Goal: Task Accomplishment & Management: Complete application form

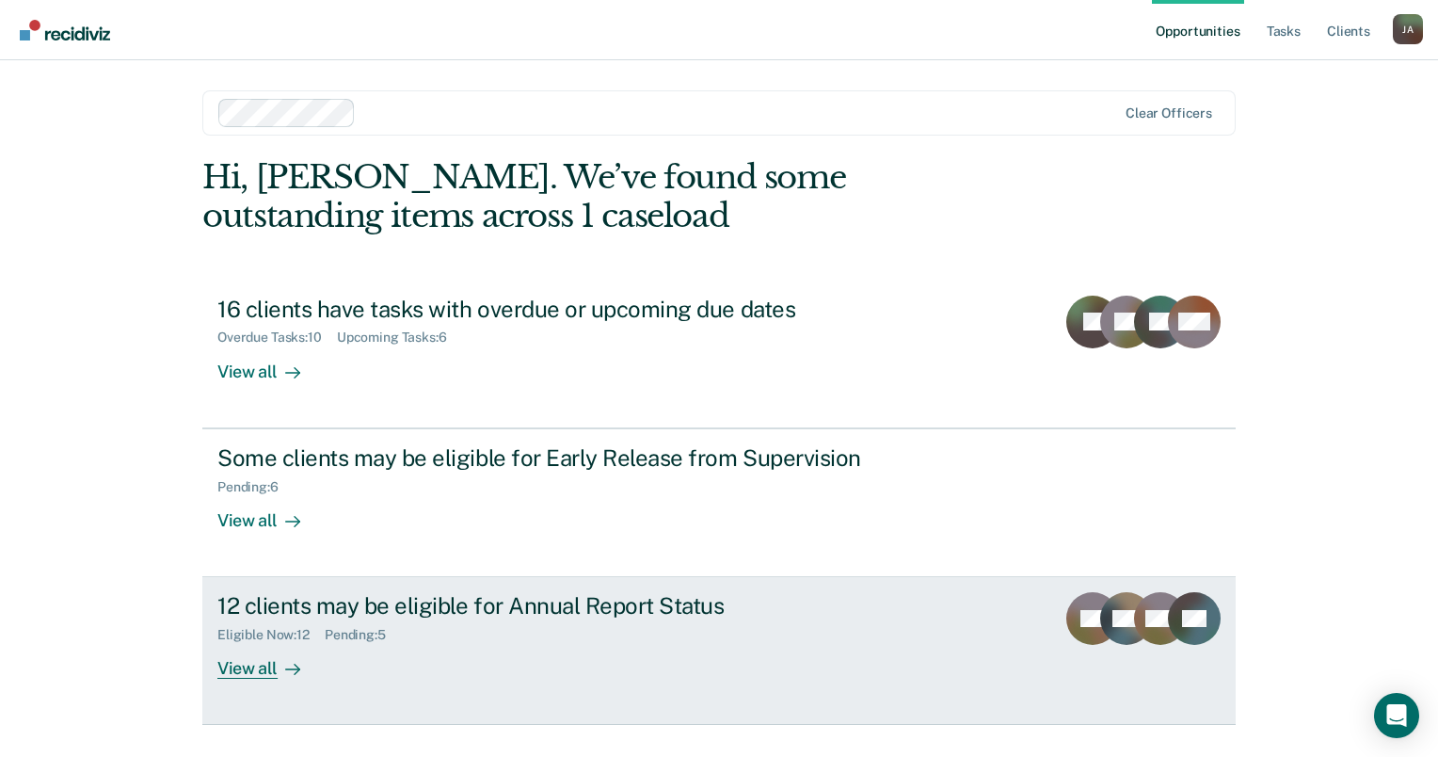
click at [254, 661] on div "View all" at bounding box center [269, 661] width 105 height 37
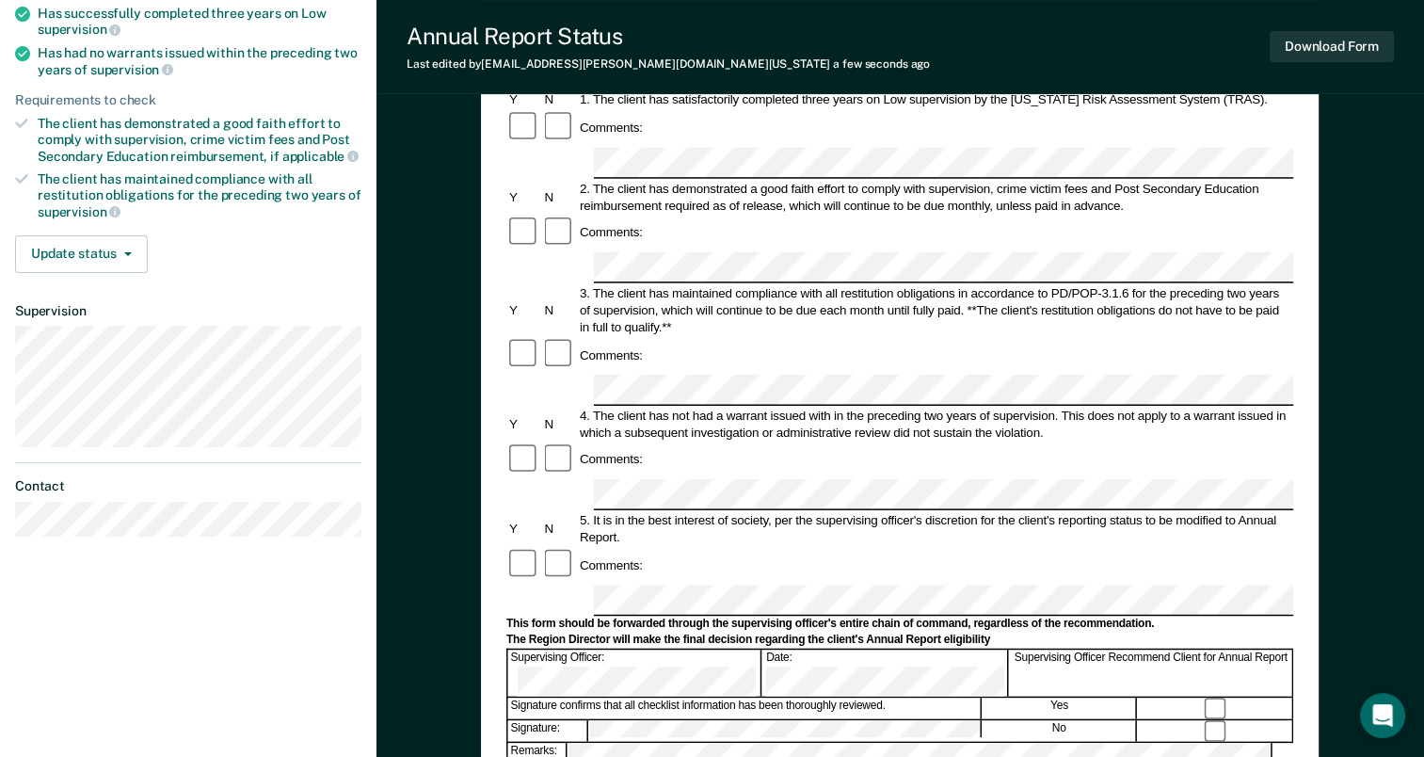
scroll to position [470, 0]
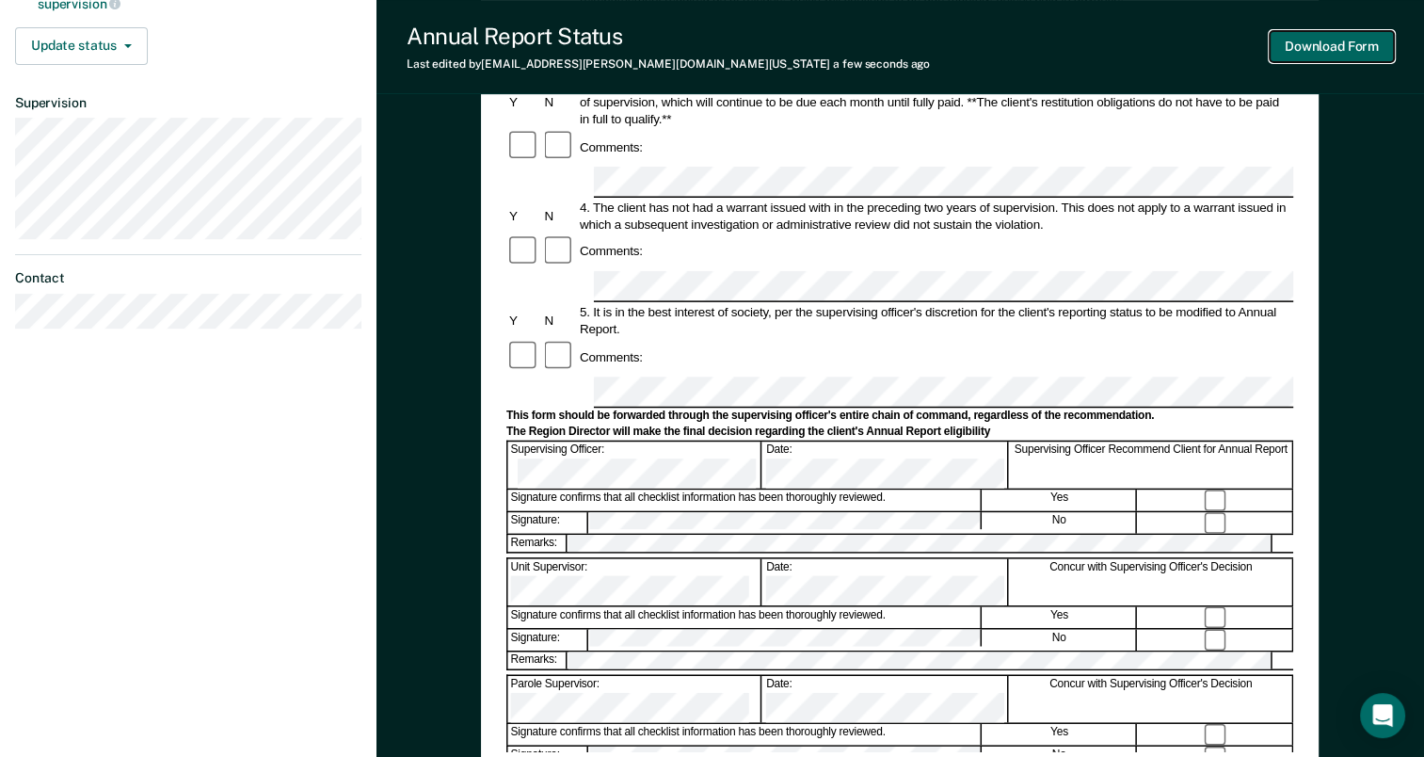
click at [1300, 49] on button "Download Form" at bounding box center [1331, 46] width 124 height 31
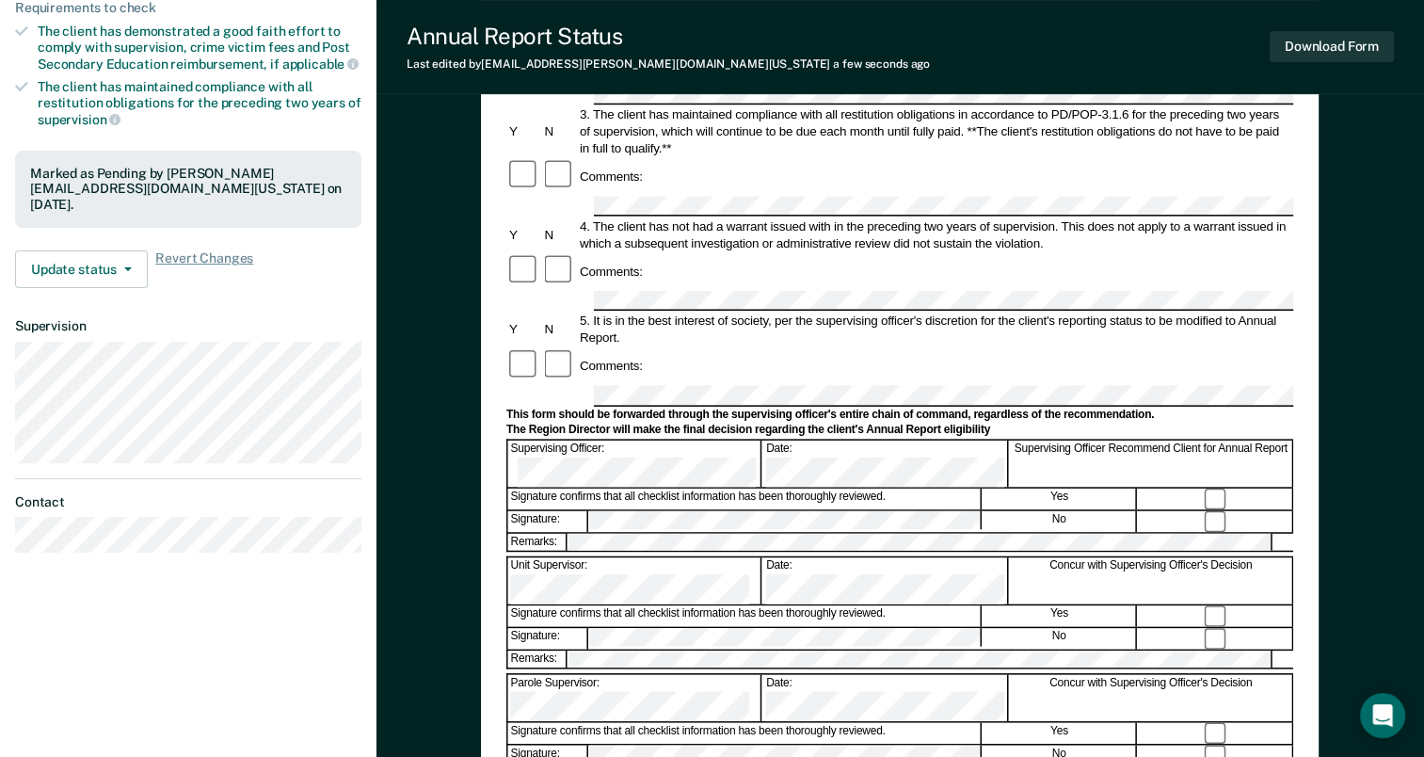
scroll to position [0, 0]
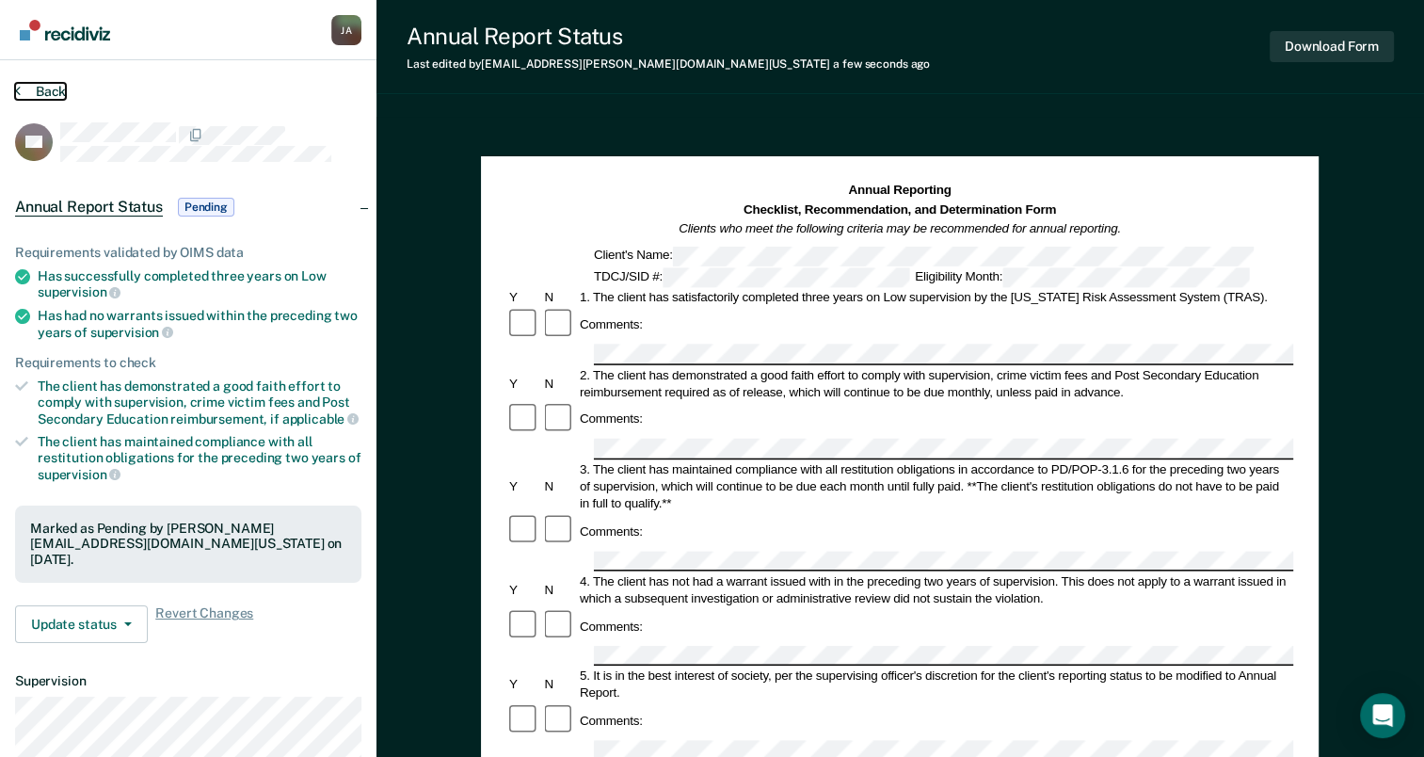
click at [17, 86] on icon at bounding box center [18, 90] width 6 height 15
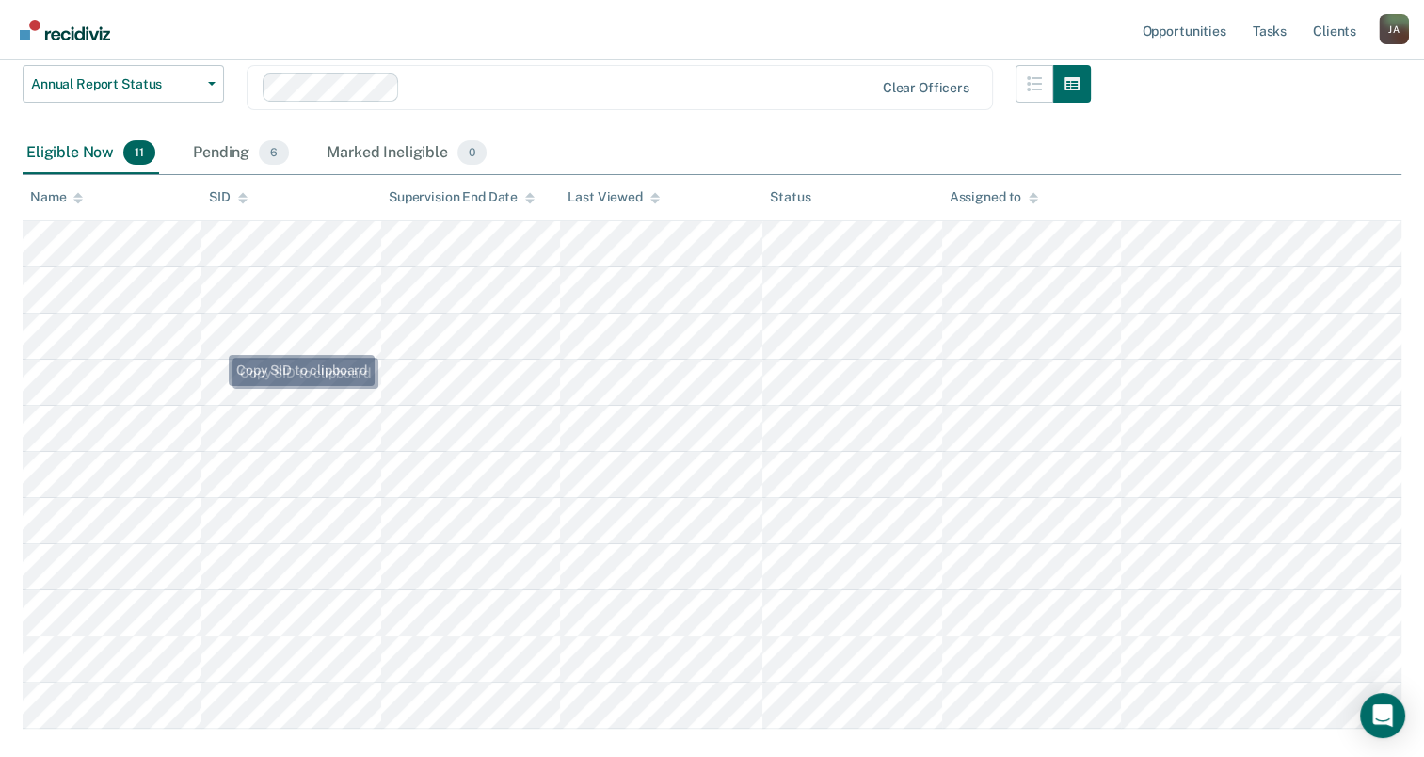
scroll to position [359, 0]
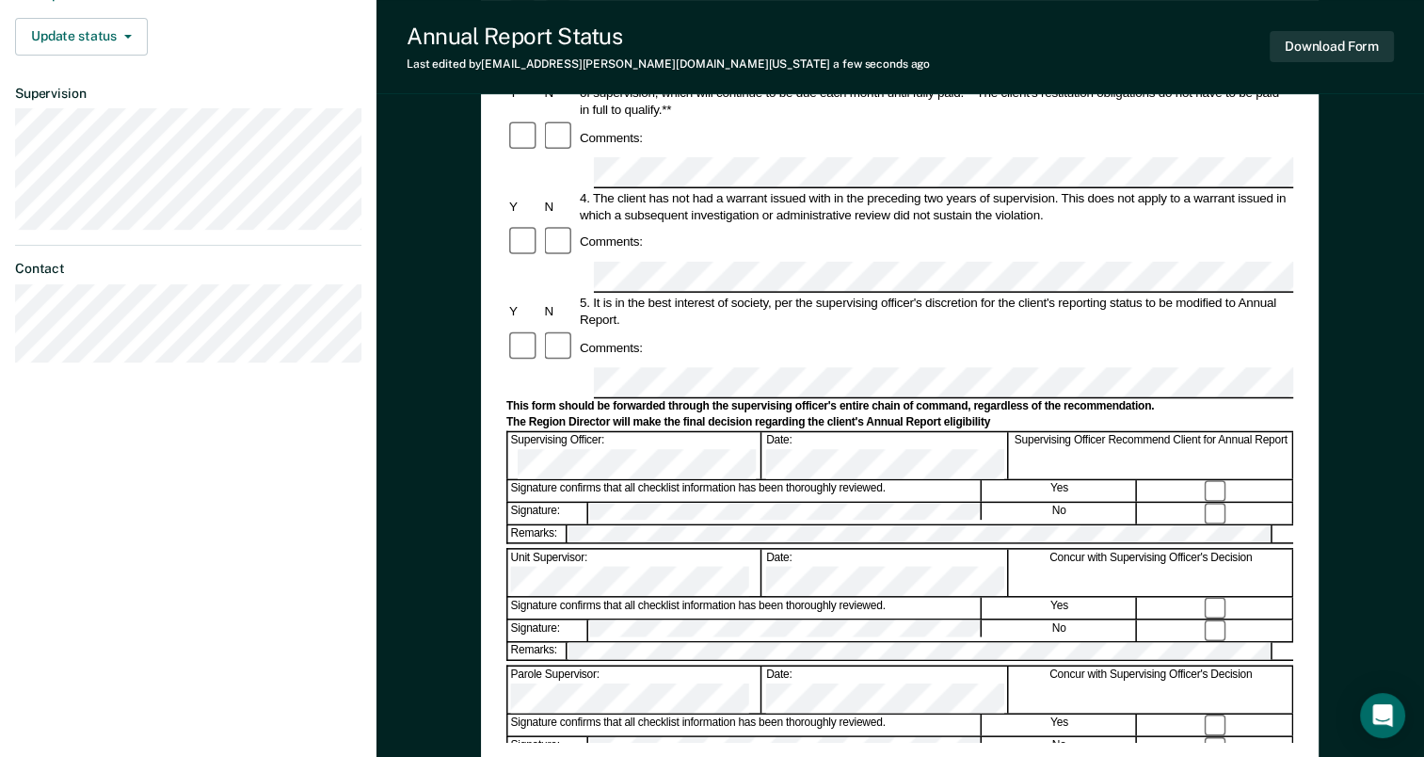
scroll to position [637, 0]
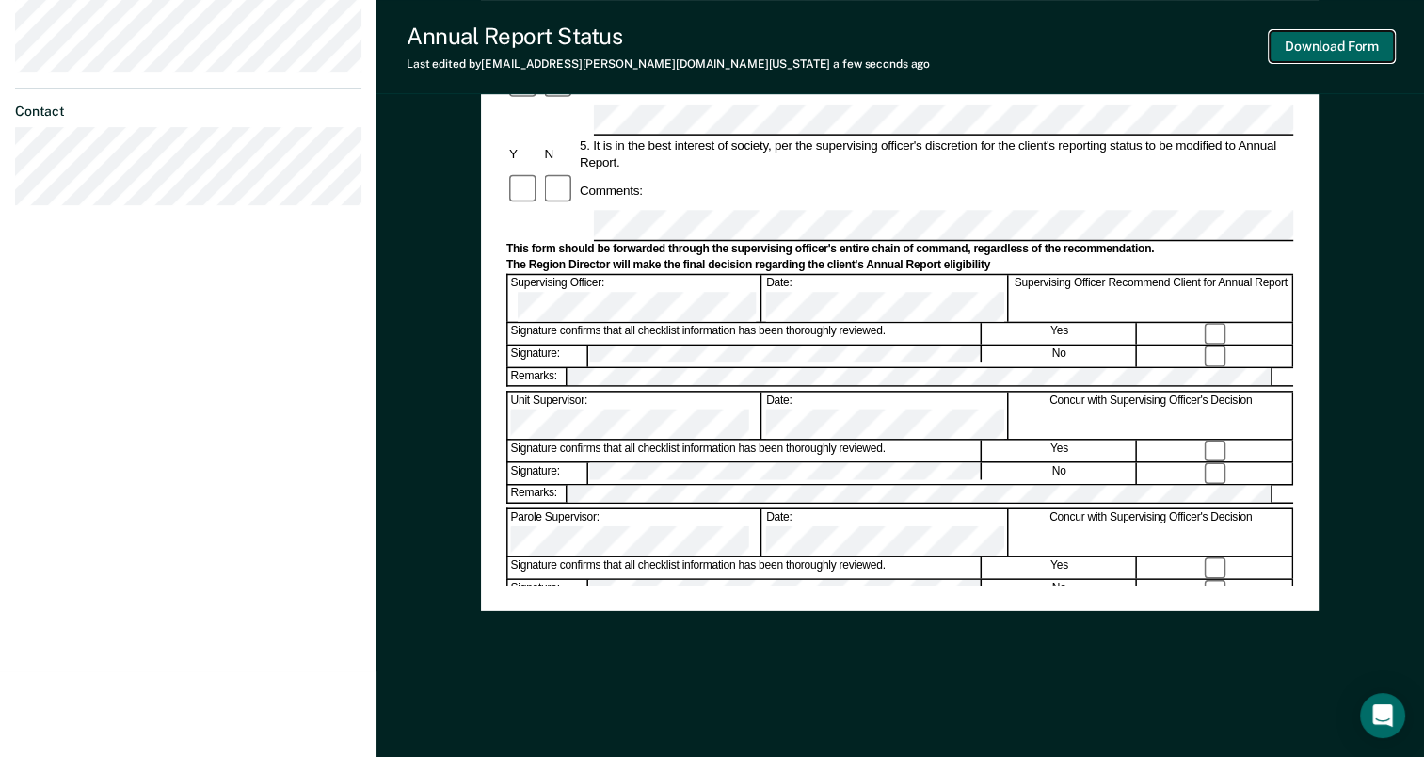
click at [1335, 41] on button "Download Form" at bounding box center [1331, 46] width 124 height 31
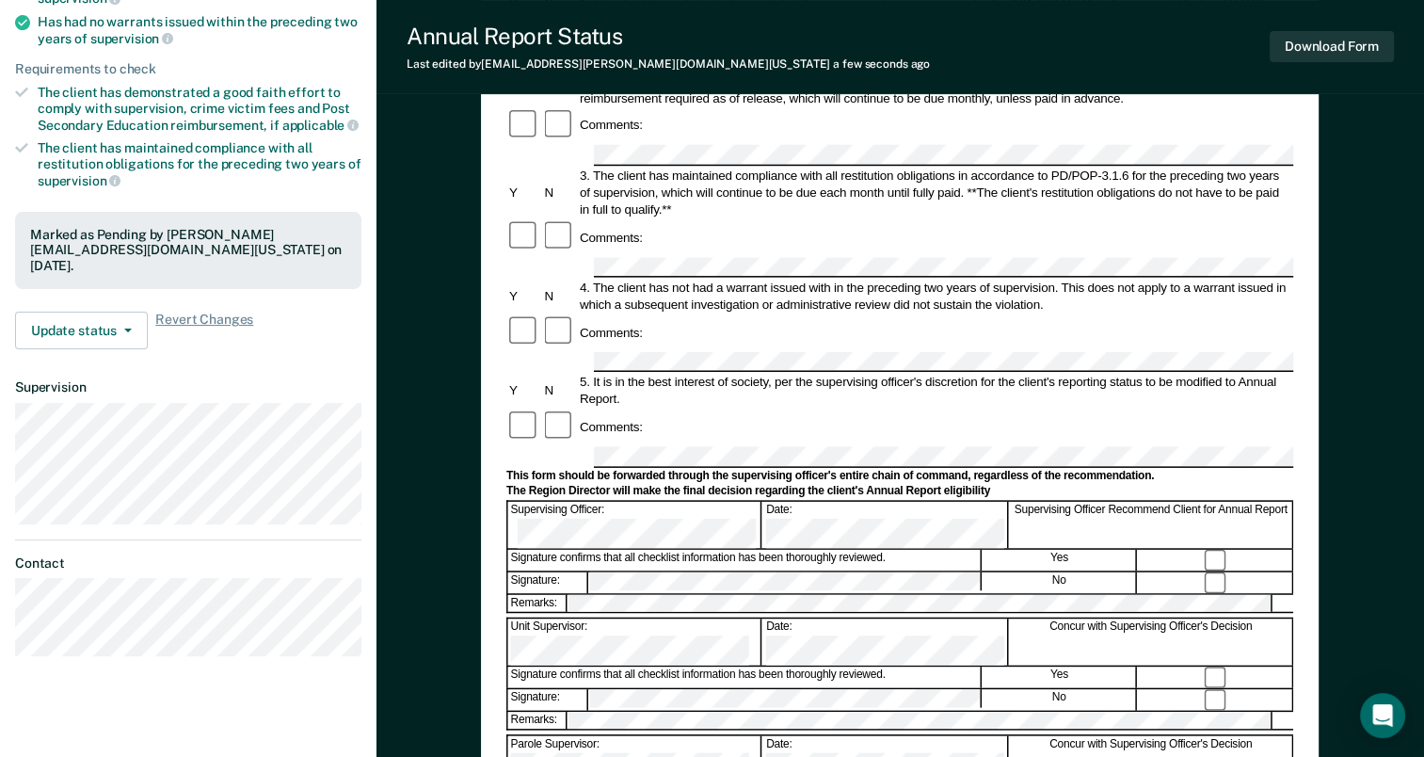
scroll to position [0, 0]
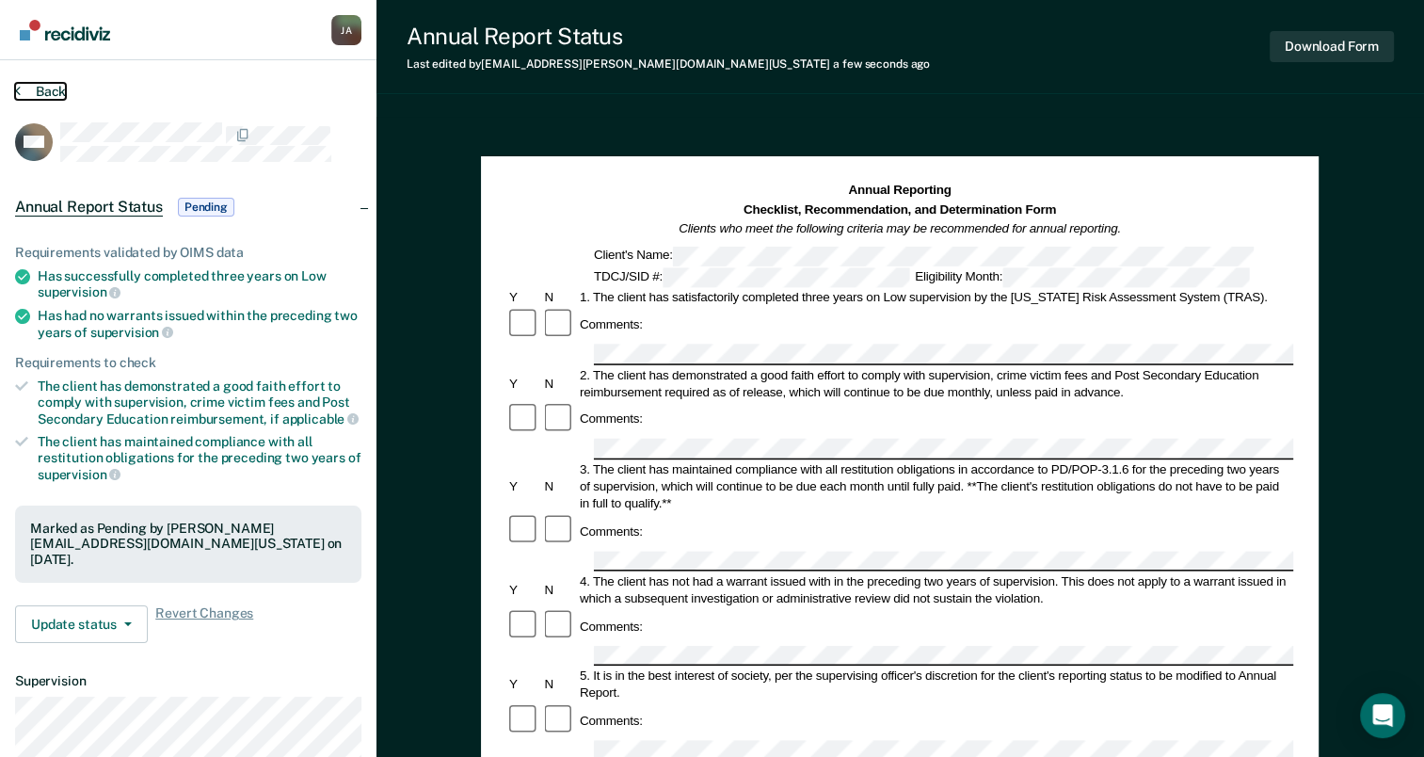
click at [19, 90] on icon at bounding box center [18, 90] width 6 height 15
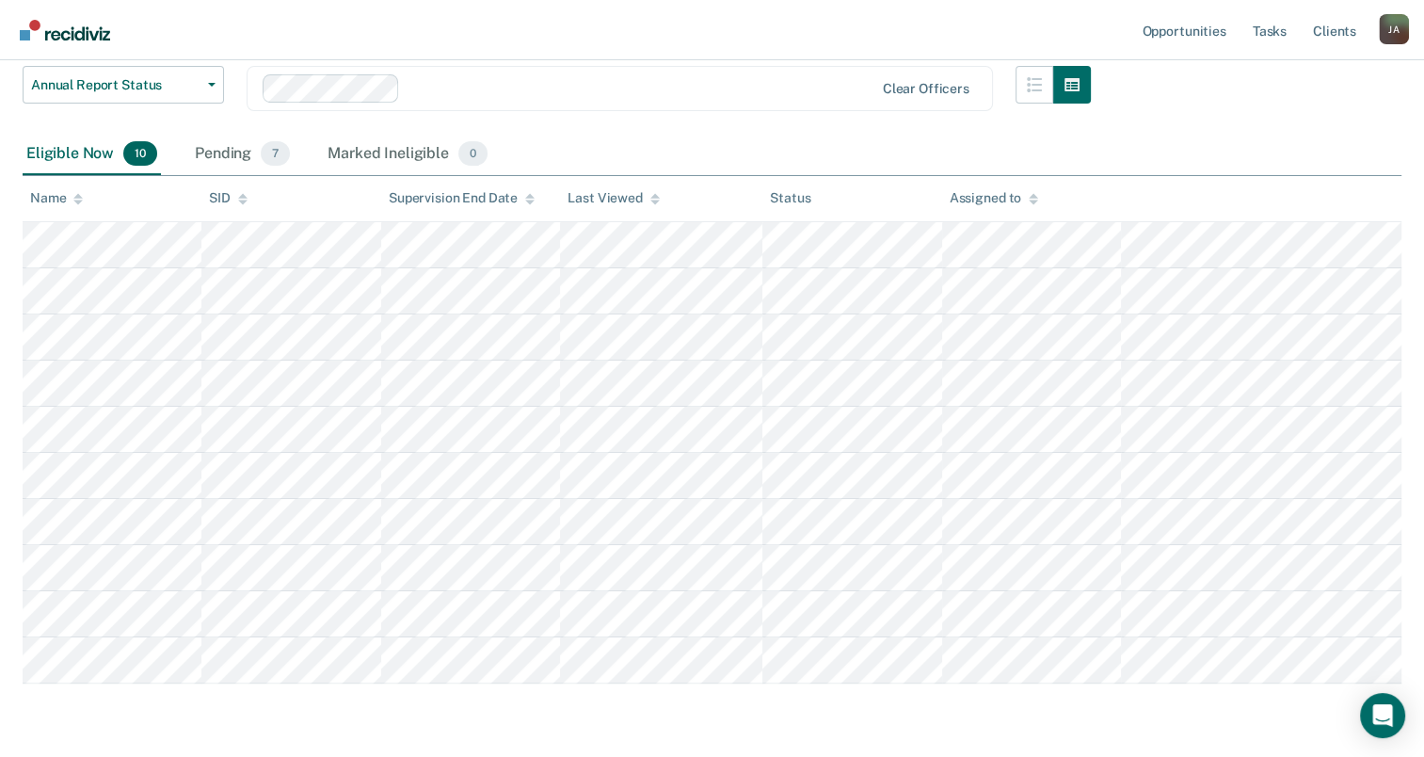
scroll to position [282, 0]
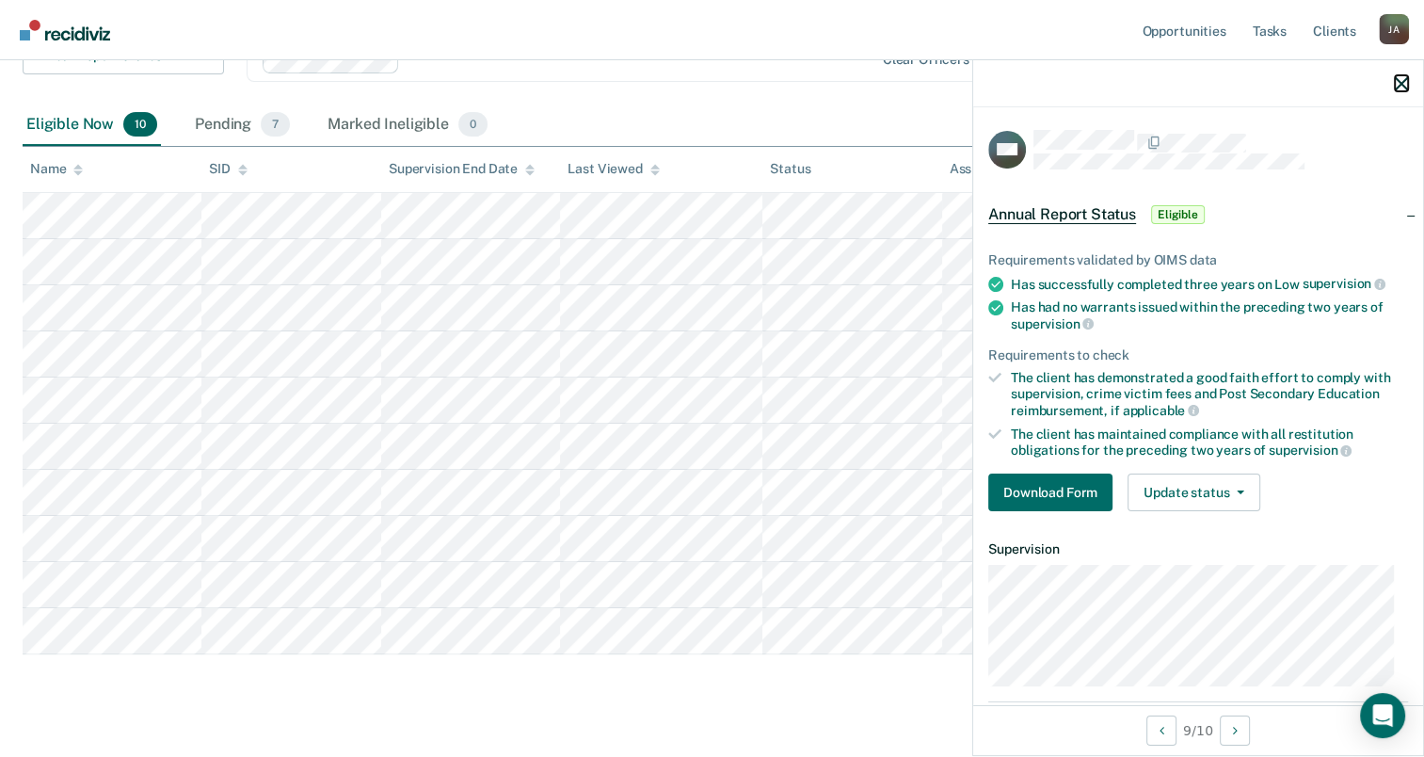
drag, startPoint x: 1401, startPoint y: 88, endPoint x: 1379, endPoint y: 123, distance: 41.0
click at [1404, 88] on icon "button" at bounding box center [1400, 83] width 13 height 13
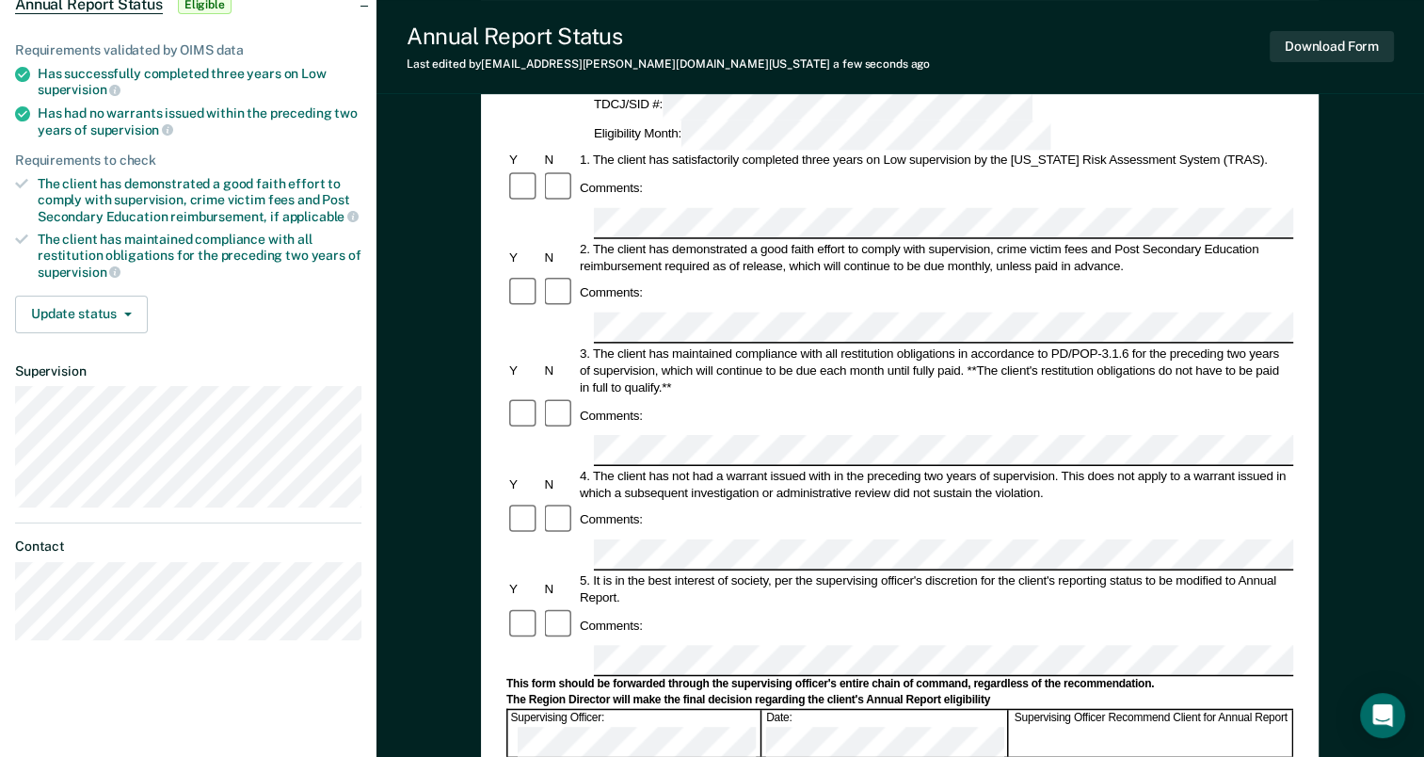
scroll to position [282, 0]
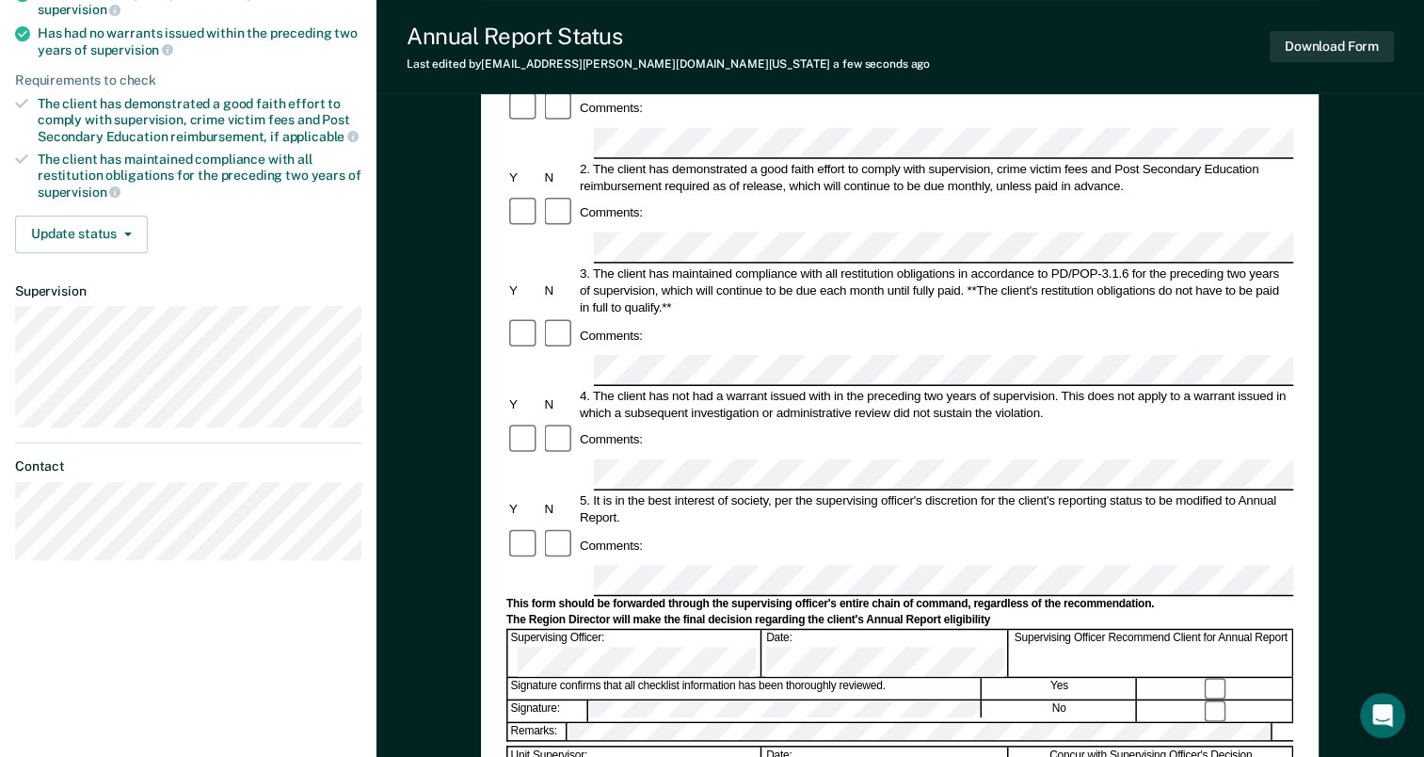
click at [1212, 678] on div at bounding box center [1216, 688] width 154 height 21
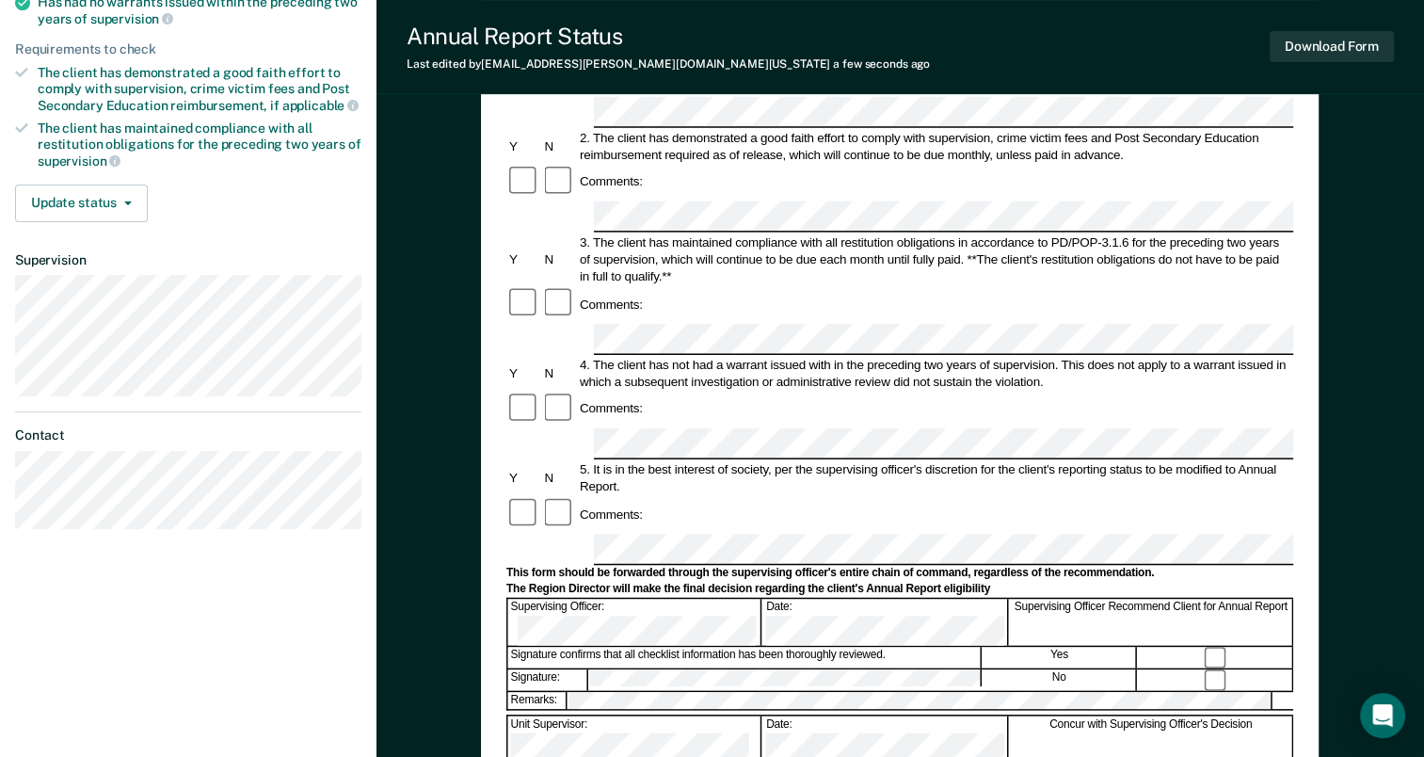
scroll to position [72, 0]
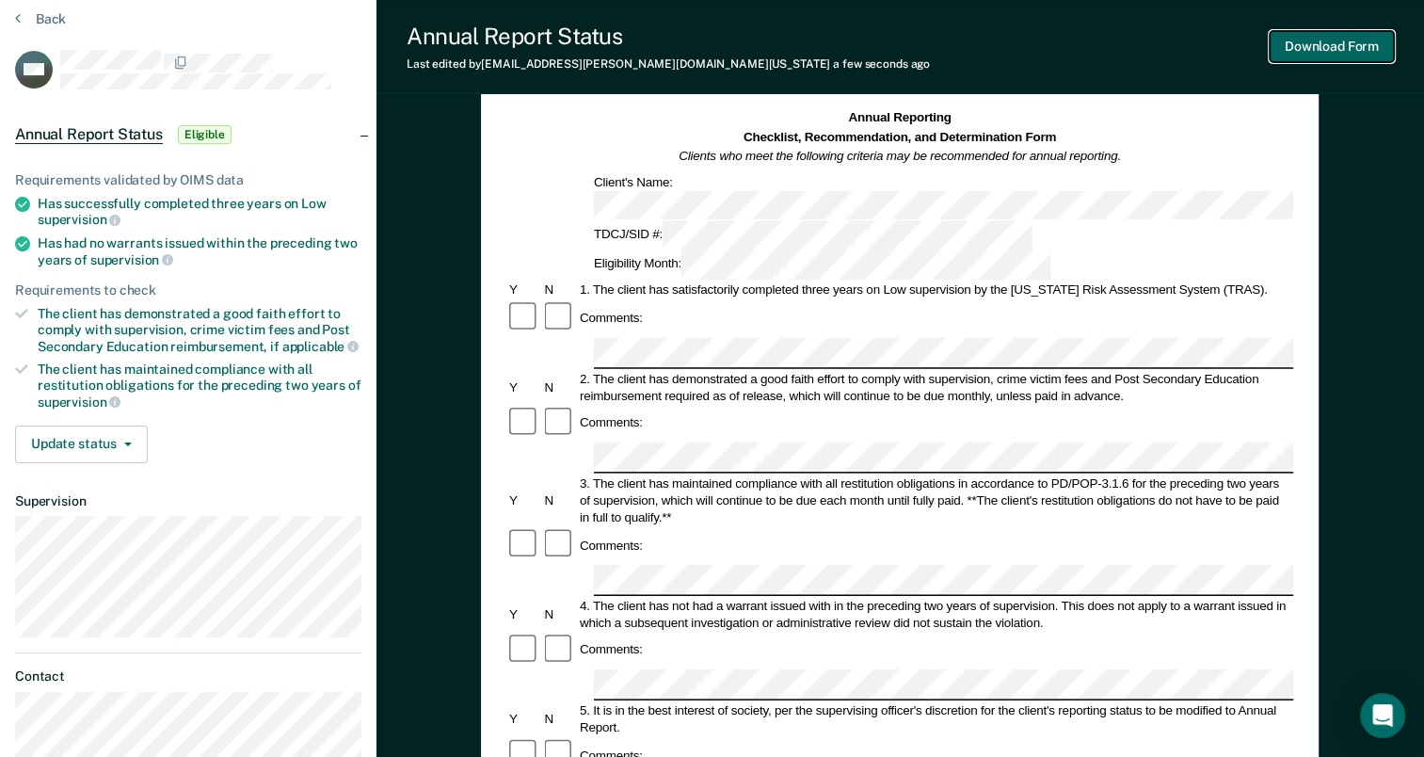
click at [1332, 52] on button "Download Form" at bounding box center [1331, 46] width 124 height 31
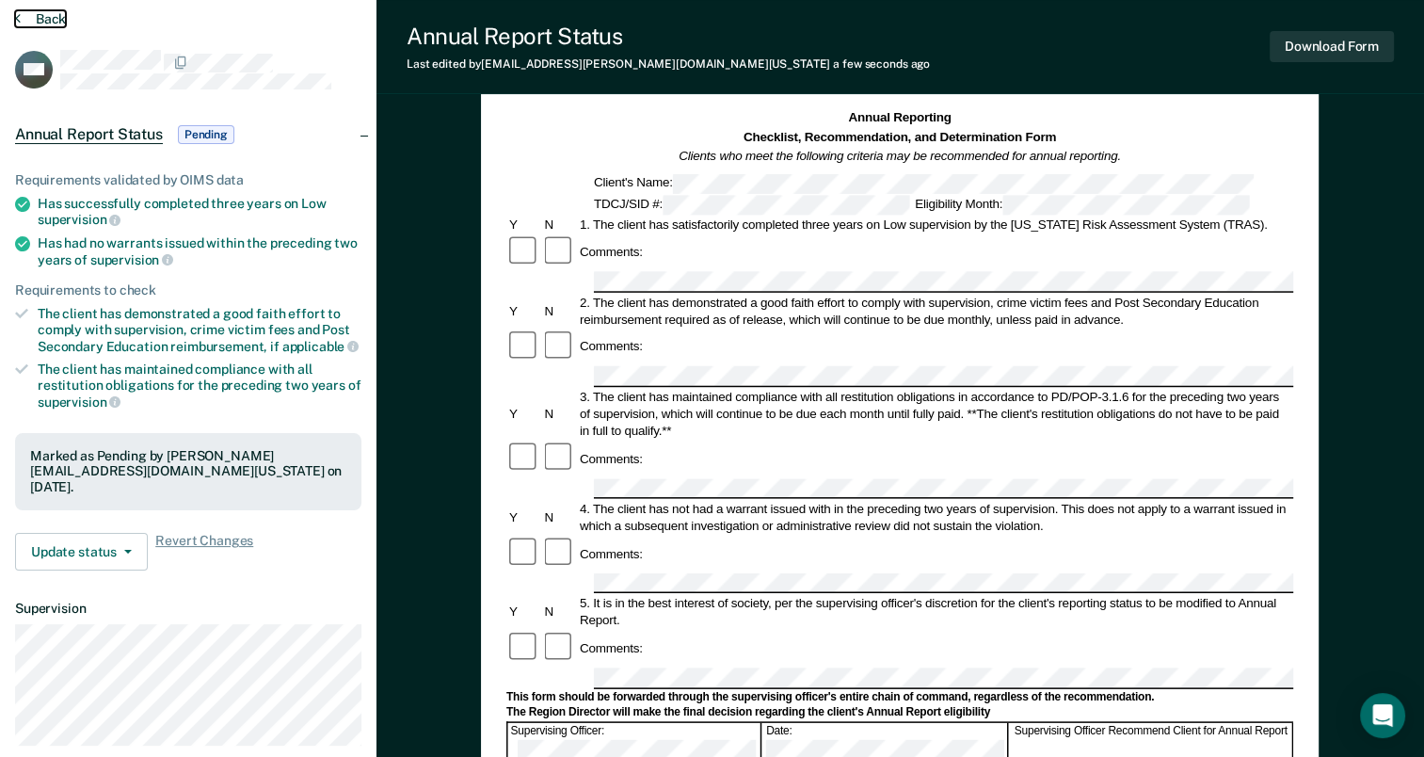
click at [40, 15] on button "Back" at bounding box center [40, 18] width 51 height 17
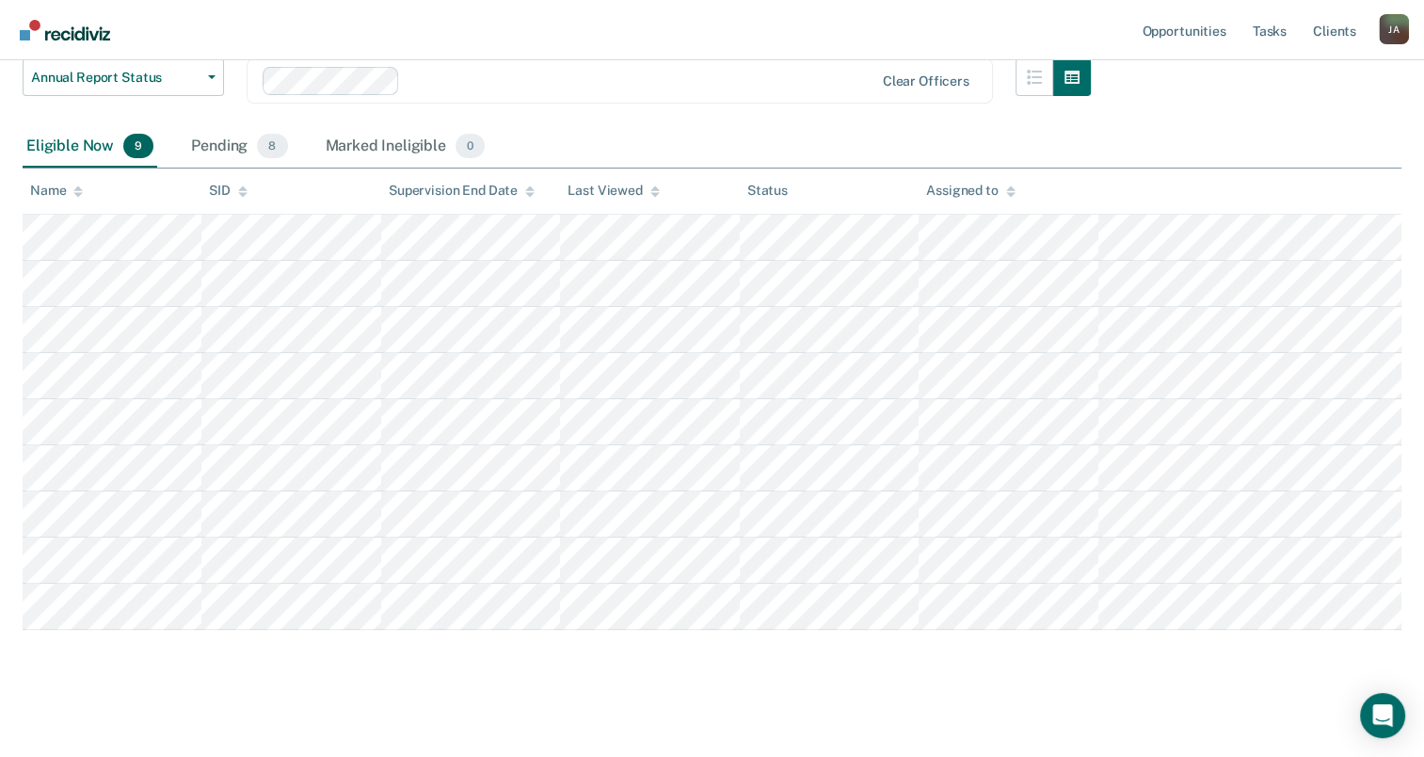
scroll to position [267, 0]
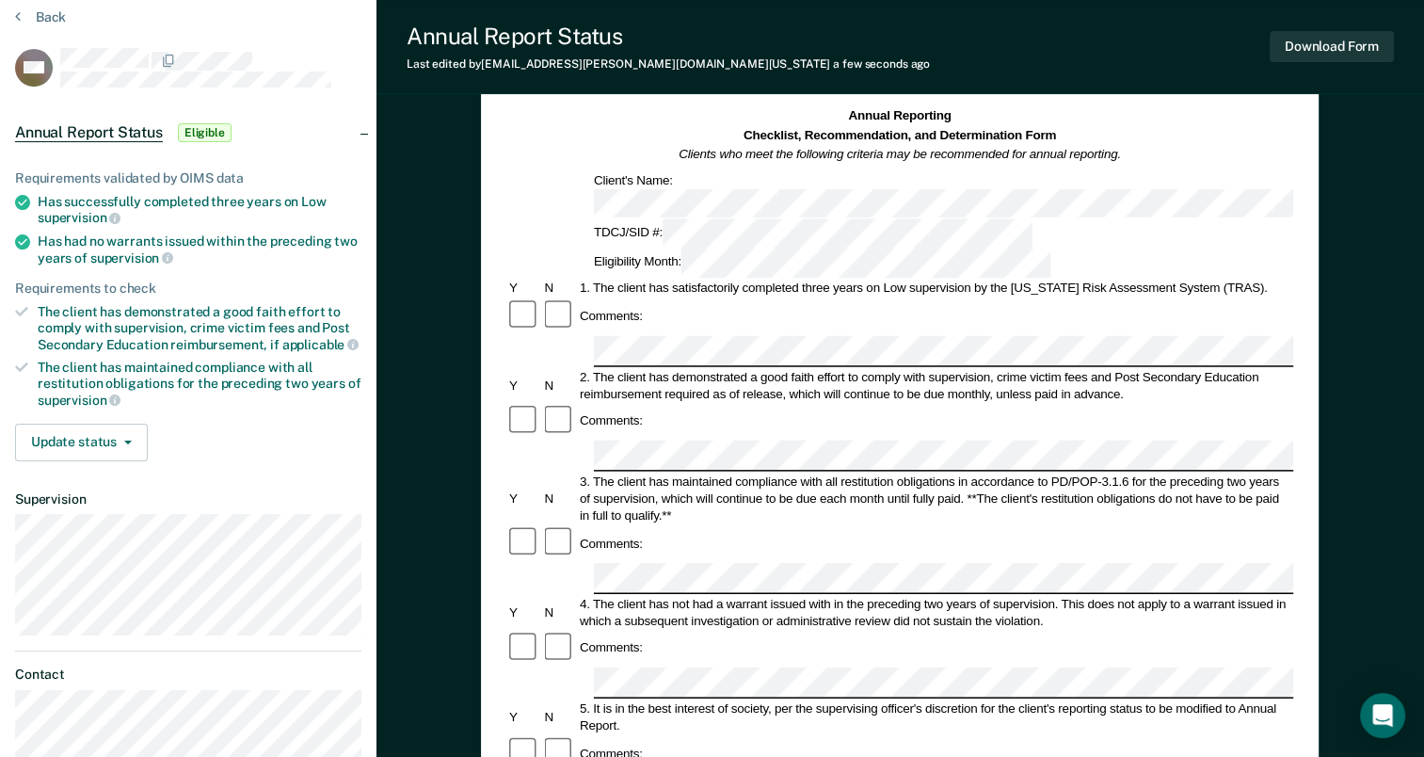
scroll to position [72, 0]
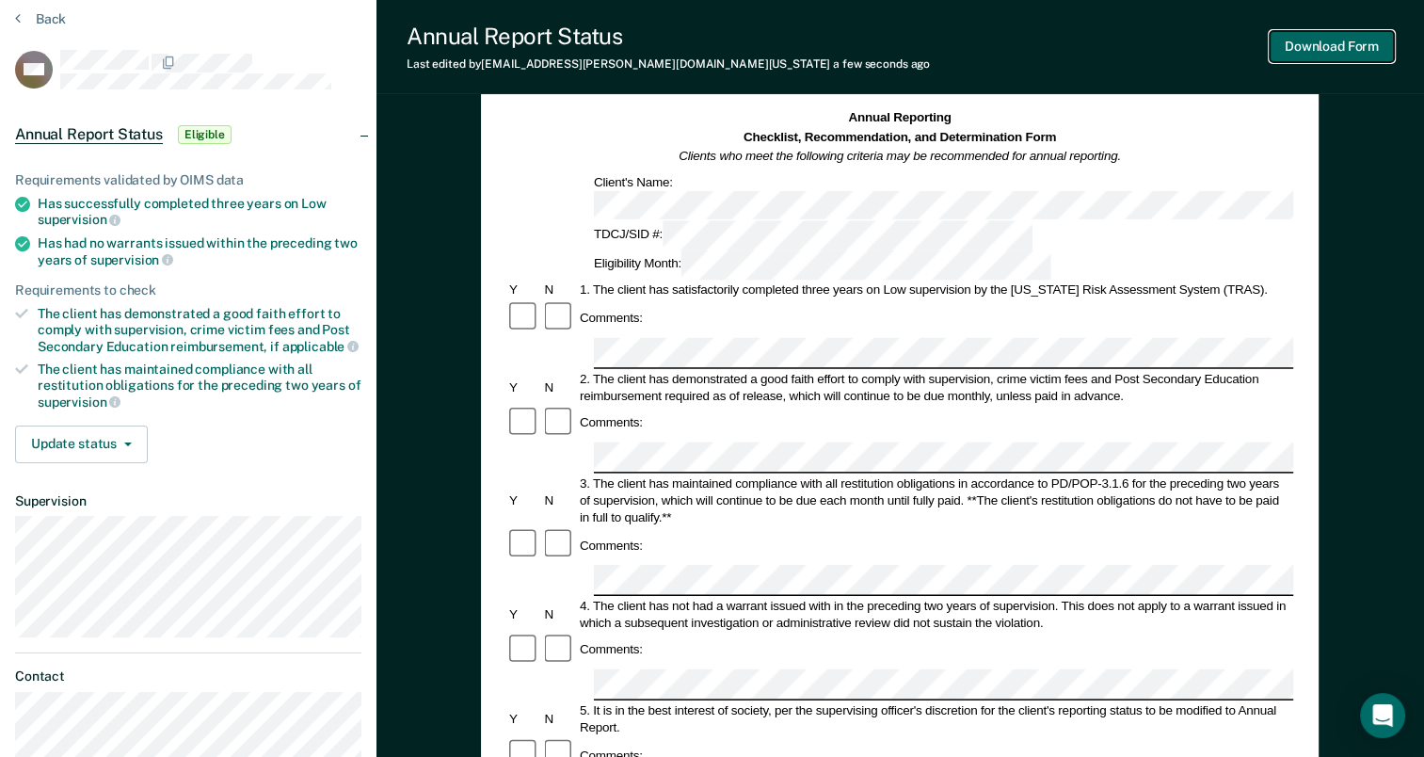
click at [1349, 52] on button "Download Form" at bounding box center [1331, 46] width 124 height 31
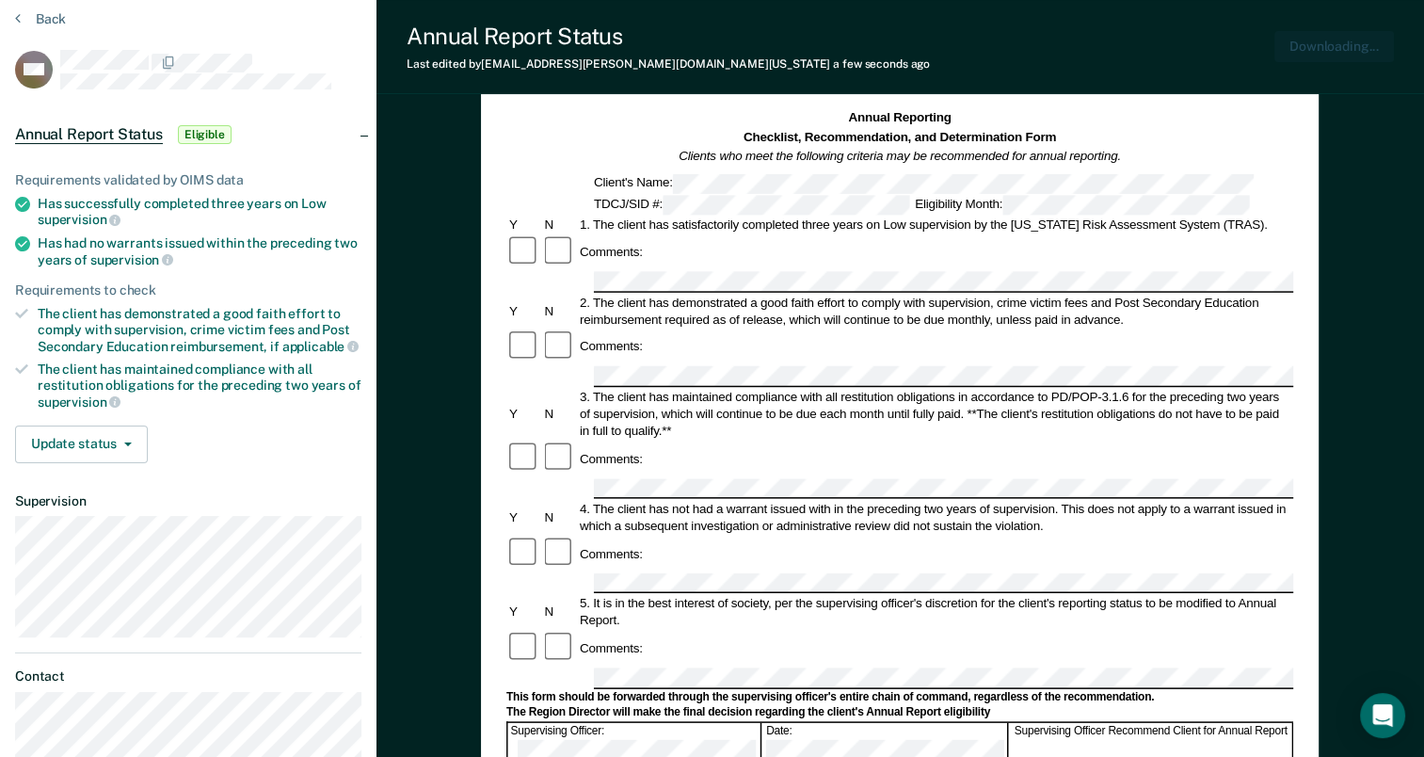
scroll to position [0, 0]
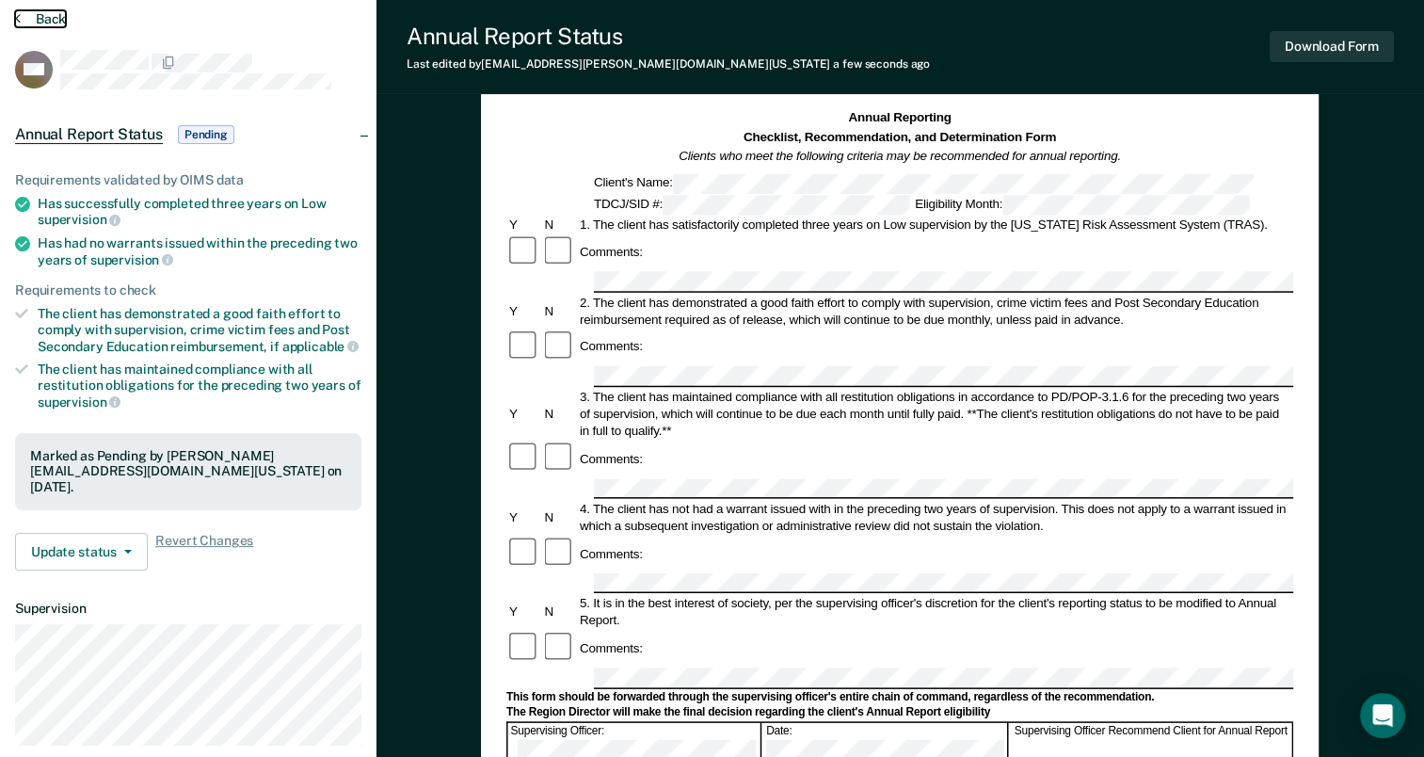
click at [23, 21] on button "Back" at bounding box center [40, 18] width 51 height 17
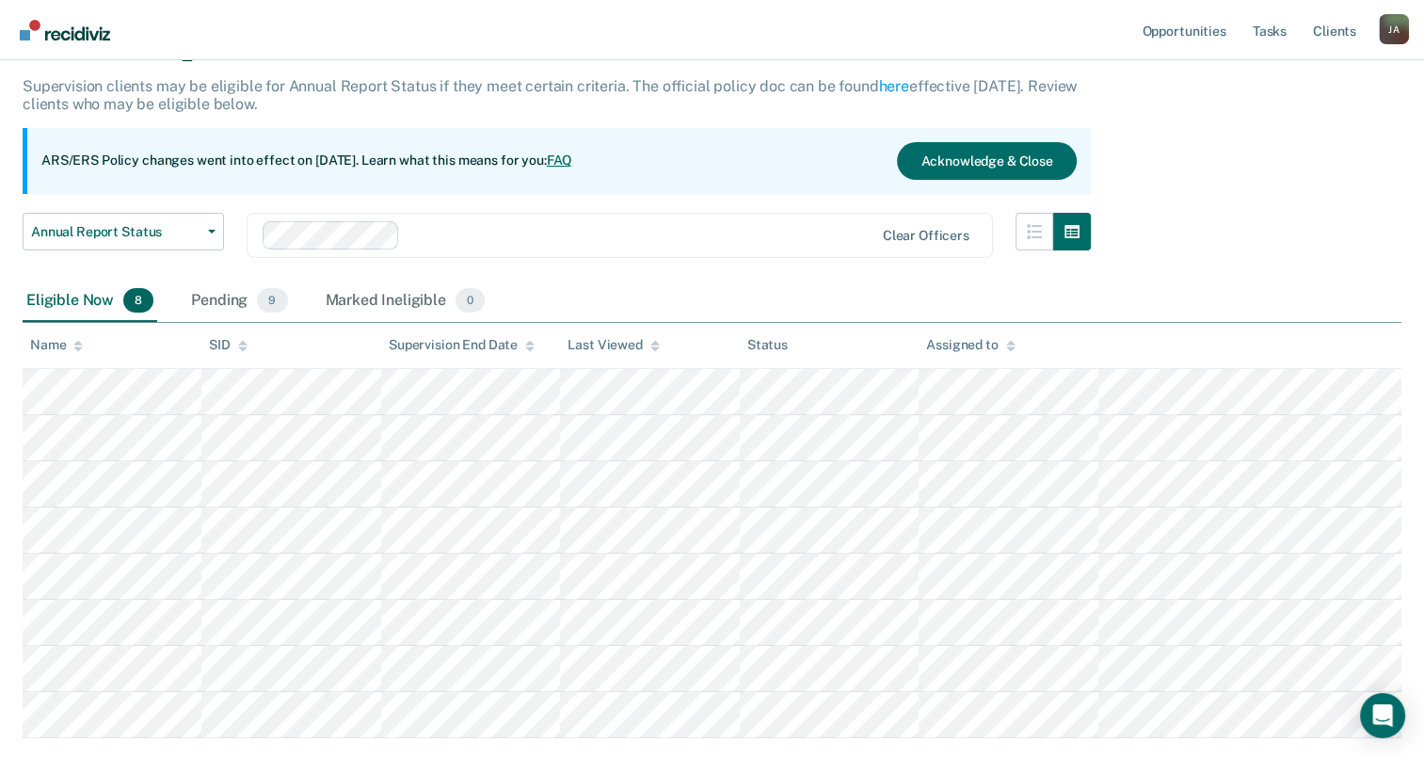
scroll to position [188, 0]
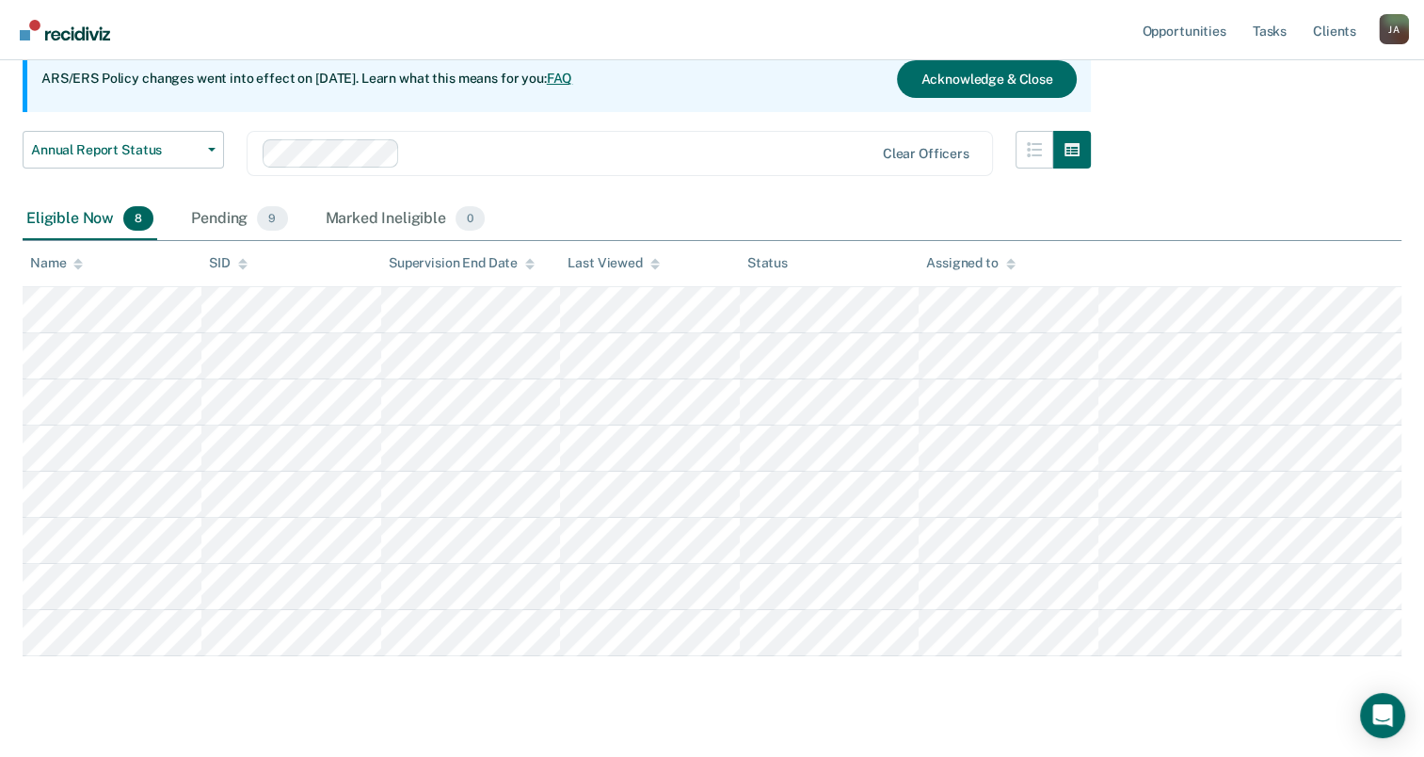
drag, startPoint x: 1057, startPoint y: 468, endPoint x: 420, endPoint y: 714, distance: 683.1
click at [424, 714] on main "Annual Report Status Supervision clients may be eligible for Annual Report Stat…" at bounding box center [712, 349] width 1424 height 874
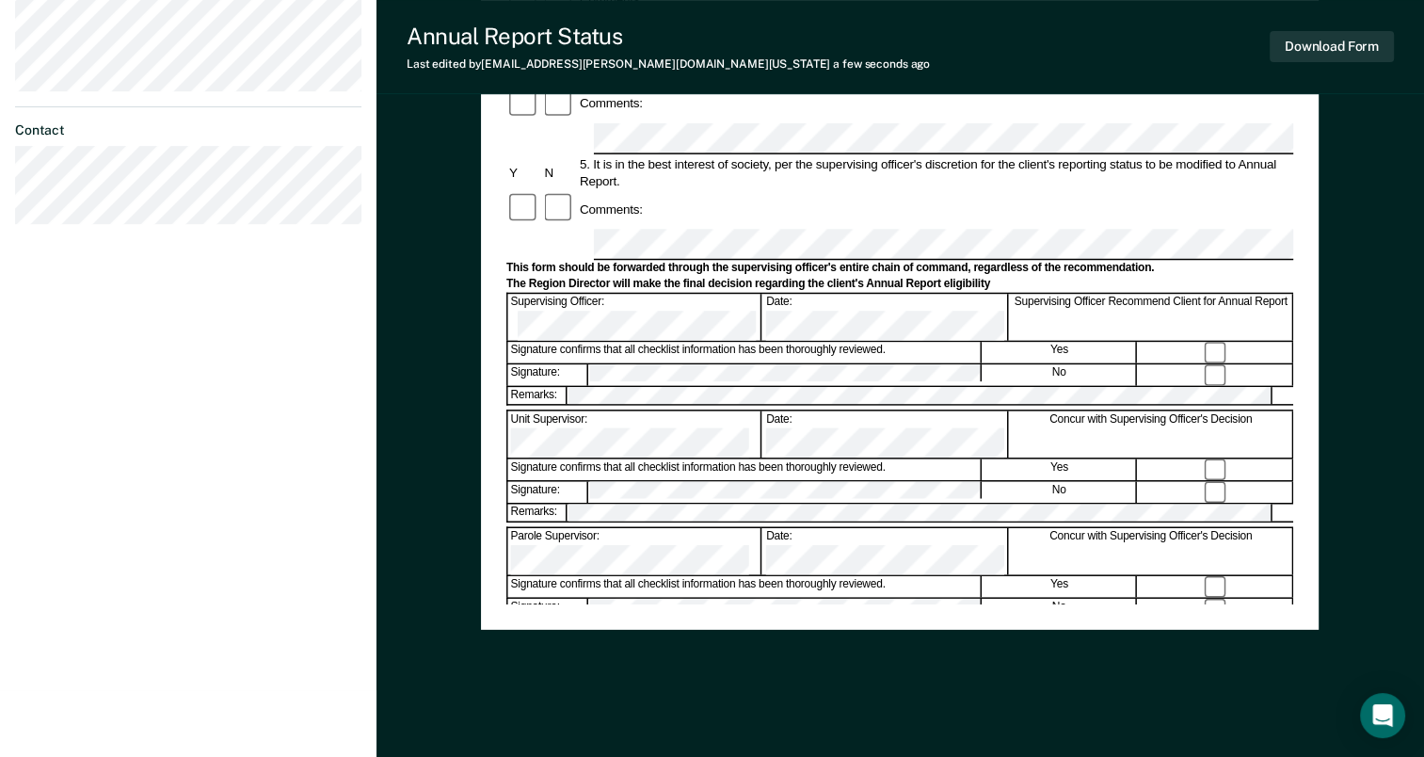
scroll to position [637, 0]
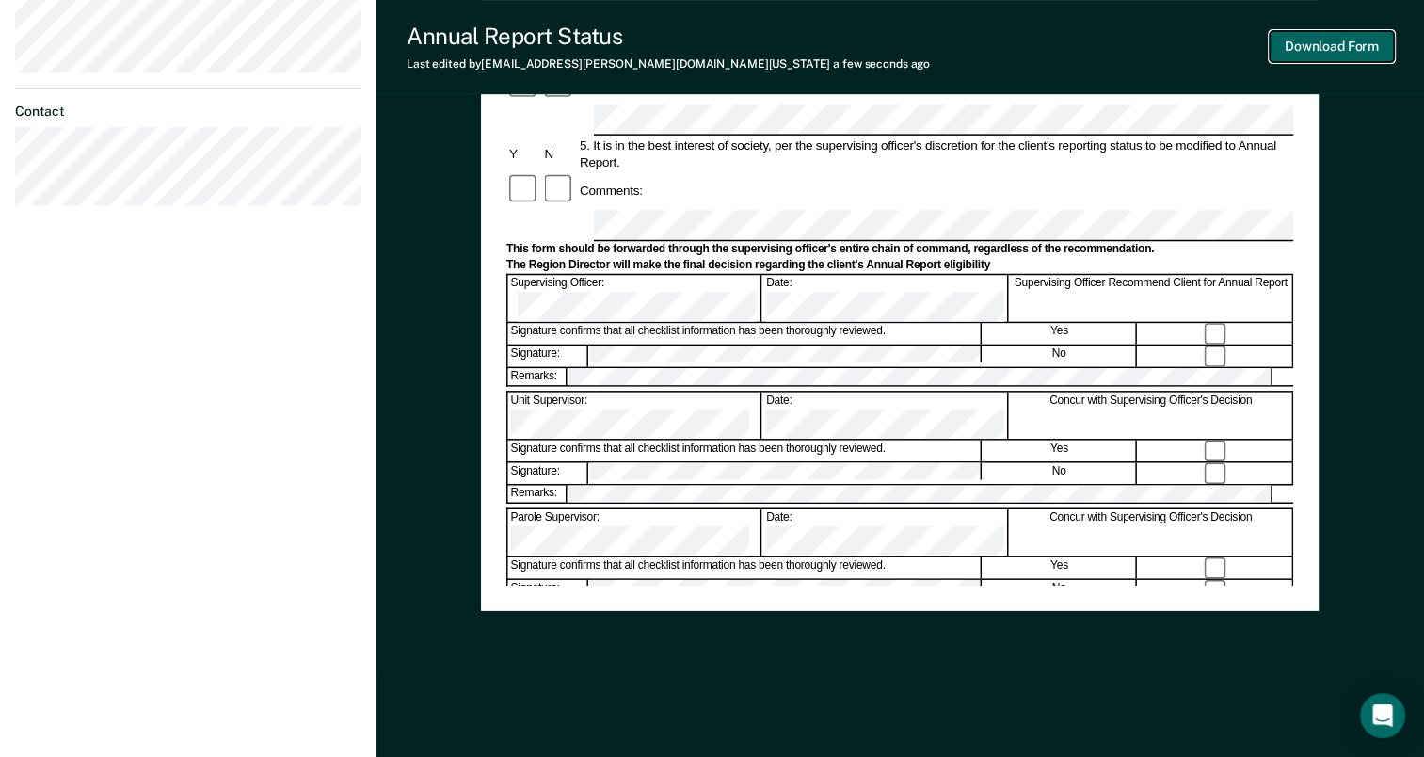
click at [1362, 41] on button "Download Form" at bounding box center [1331, 46] width 124 height 31
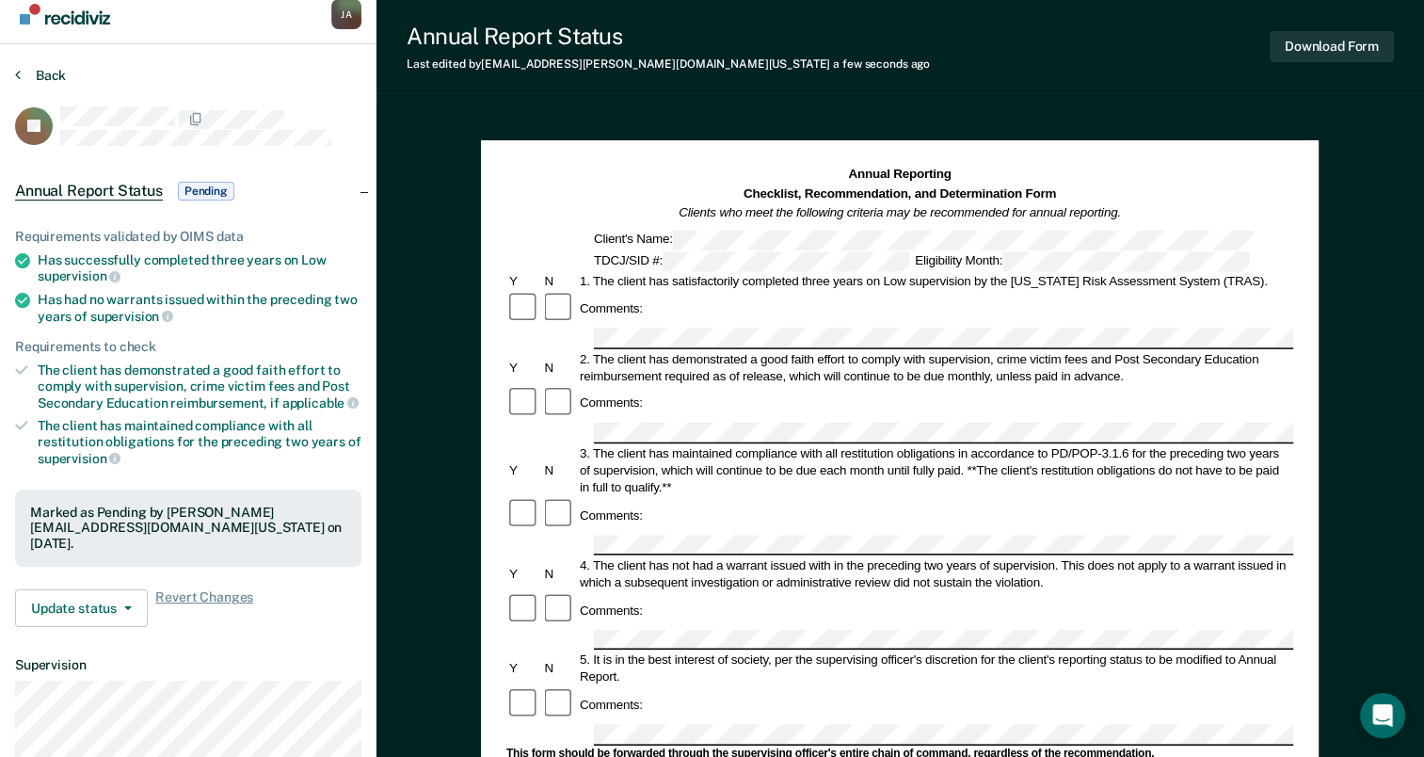
scroll to position [0, 0]
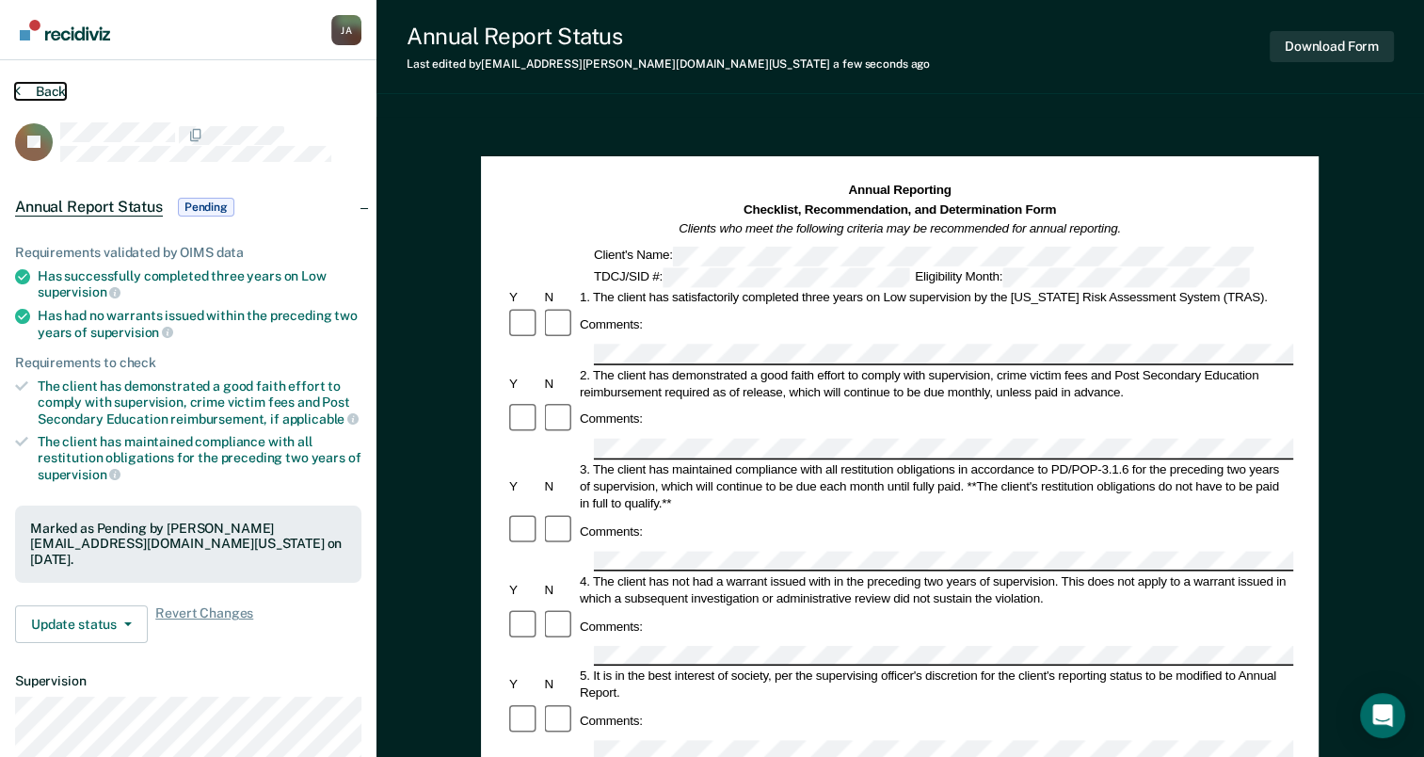
click at [44, 90] on button "Back" at bounding box center [40, 91] width 51 height 17
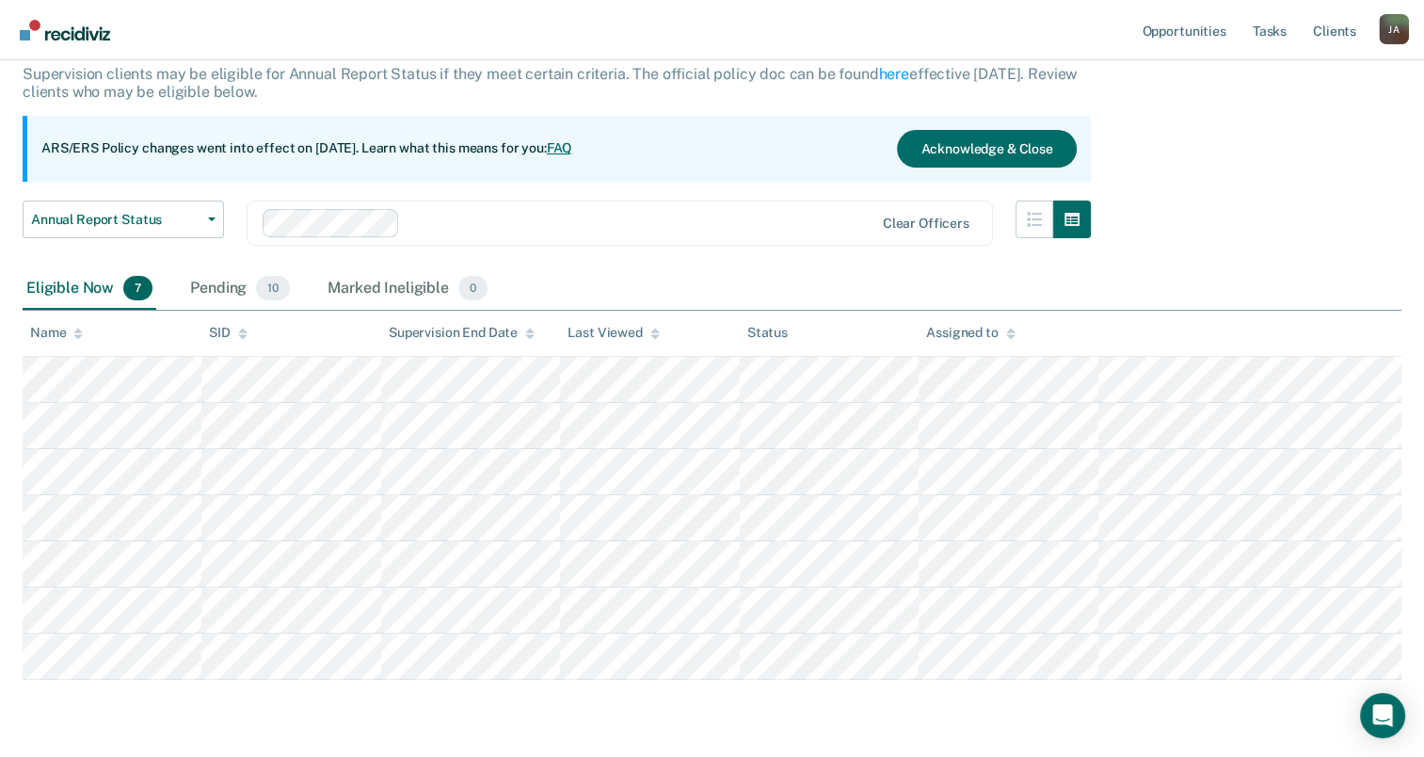
scroll to position [175, 0]
